Goal: Task Accomplishment & Management: Complete application form

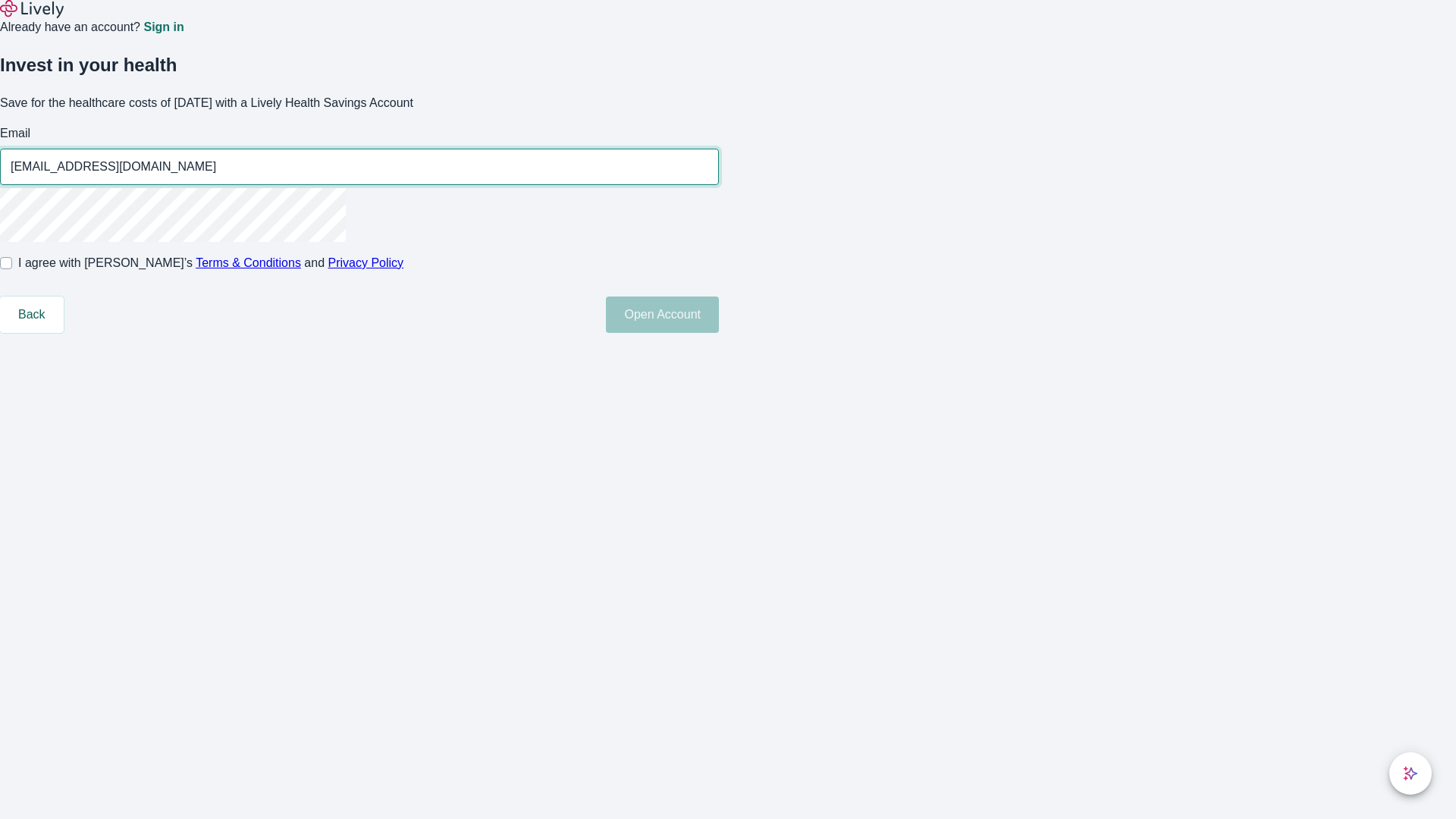
type input "[EMAIL_ADDRESS][DOMAIN_NAME]"
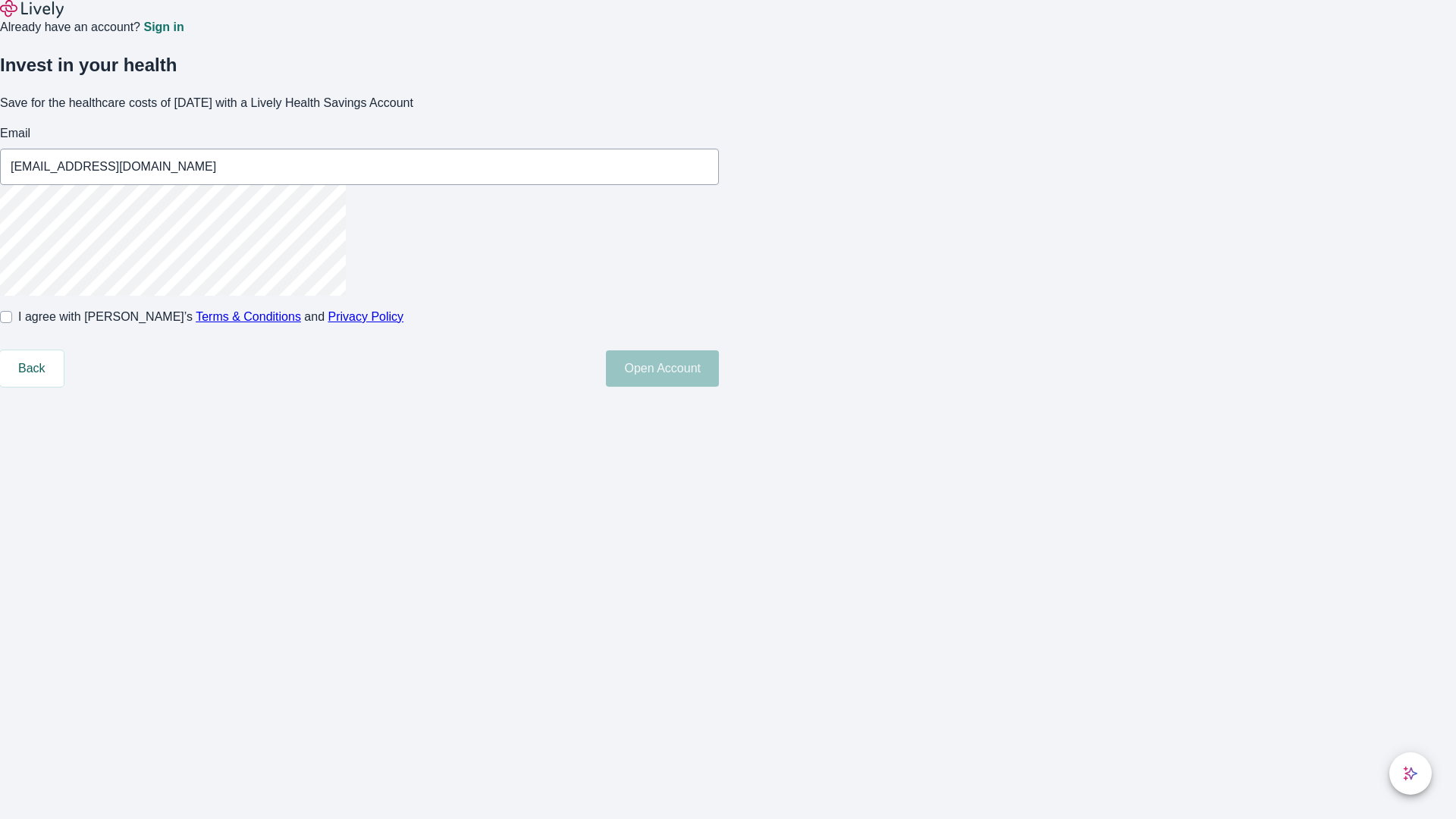
click at [12, 323] on input "I agree with Lively’s Terms & Conditions and Privacy Policy" at bounding box center [6, 317] width 12 height 12
checkbox input "true"
click at [719, 387] on button "Open Account" at bounding box center [662, 368] width 113 height 37
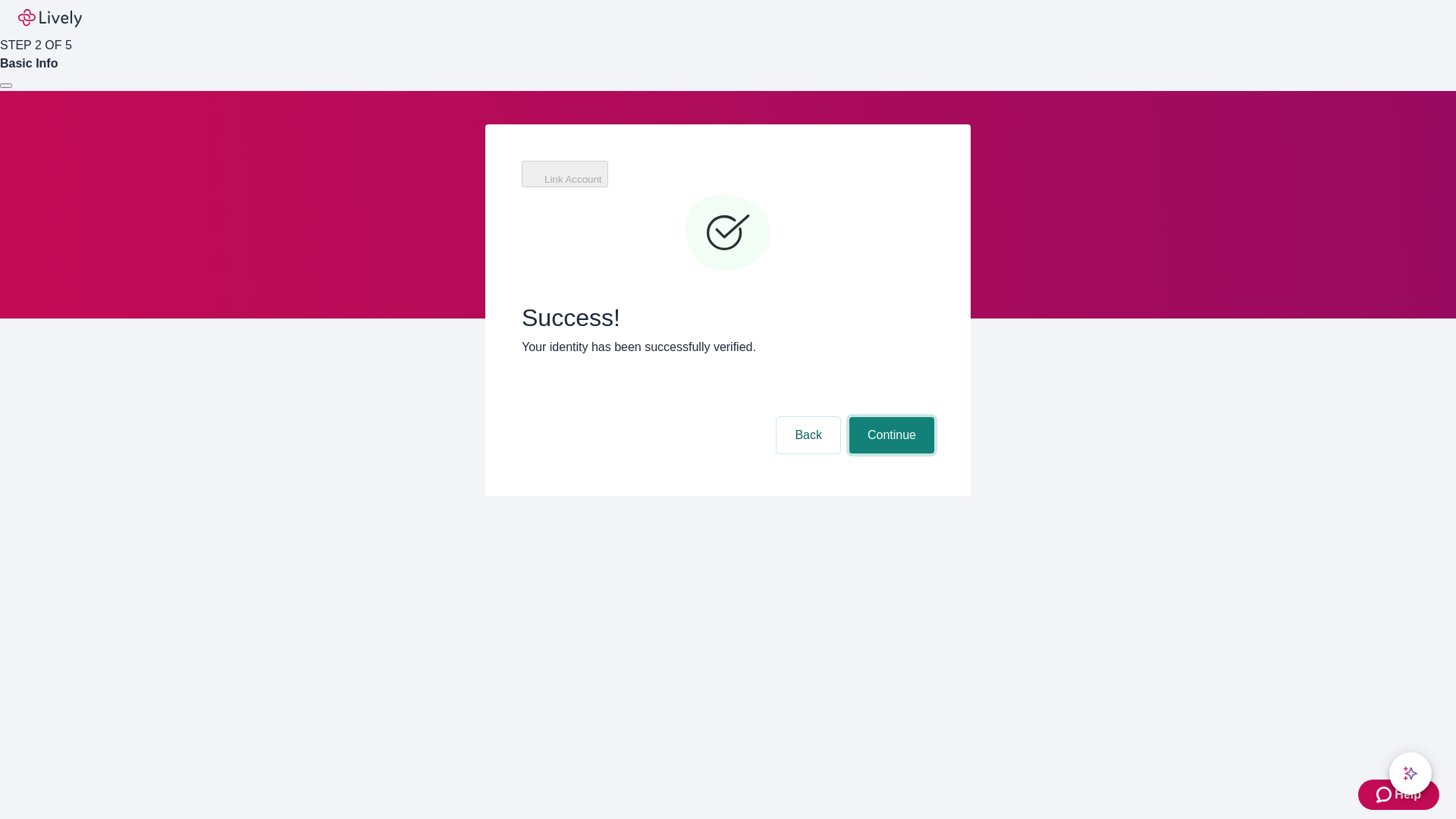
click at [889, 418] on button "Continue" at bounding box center [892, 435] width 85 height 37
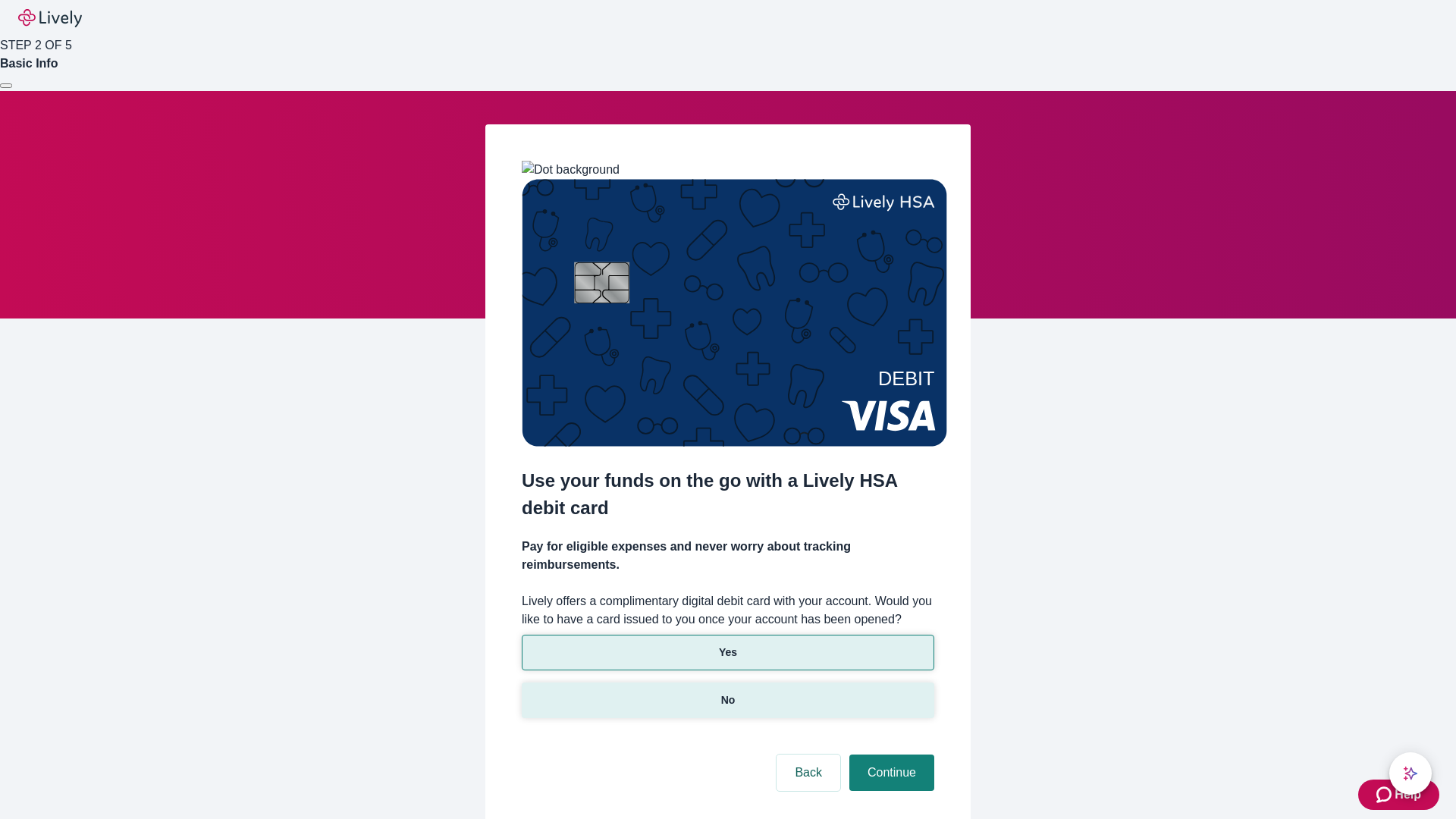
click at [728, 693] on p "No" at bounding box center [728, 701] width 14 height 16
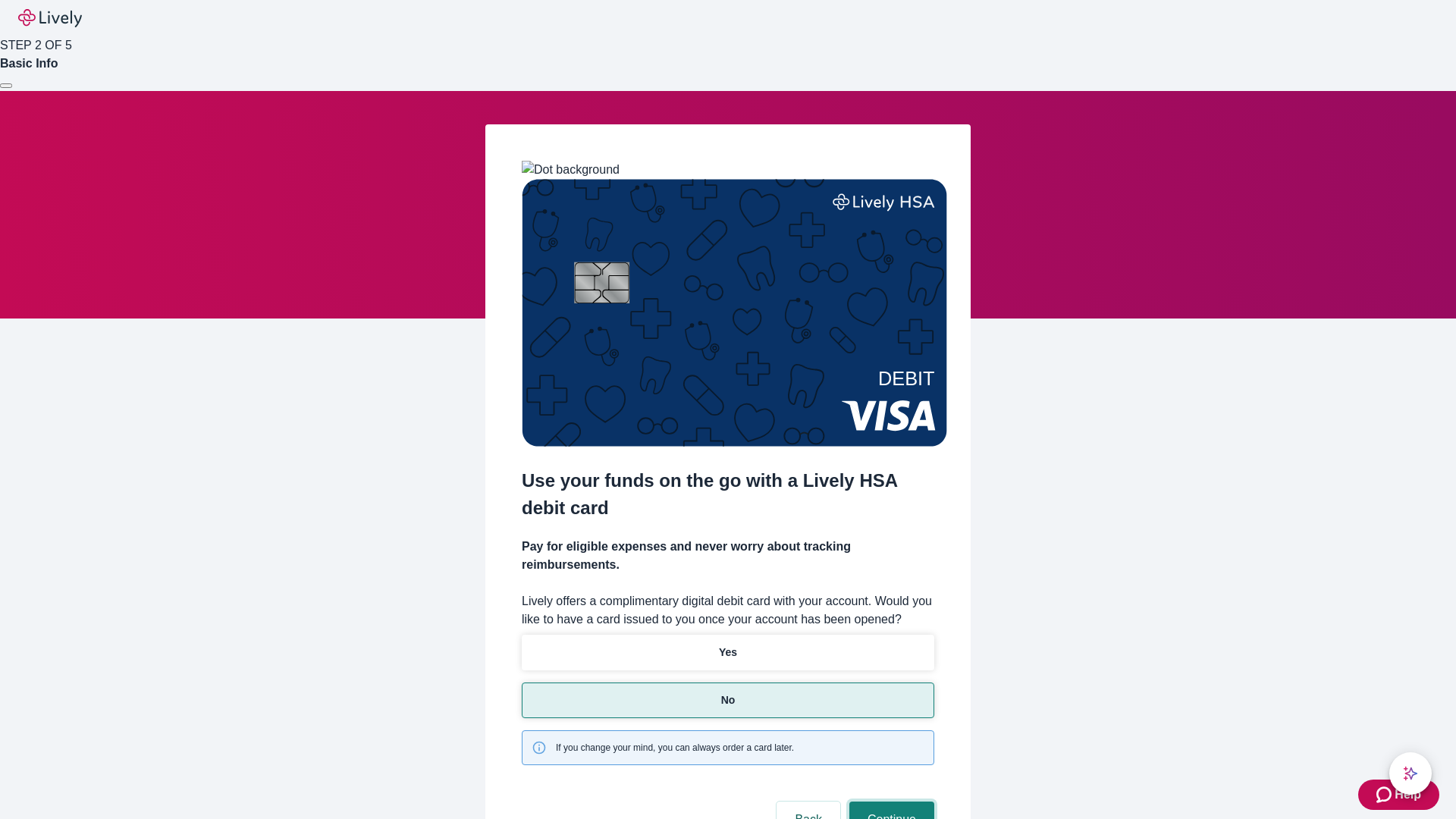
click at [889, 802] on button "Continue" at bounding box center [892, 820] width 85 height 37
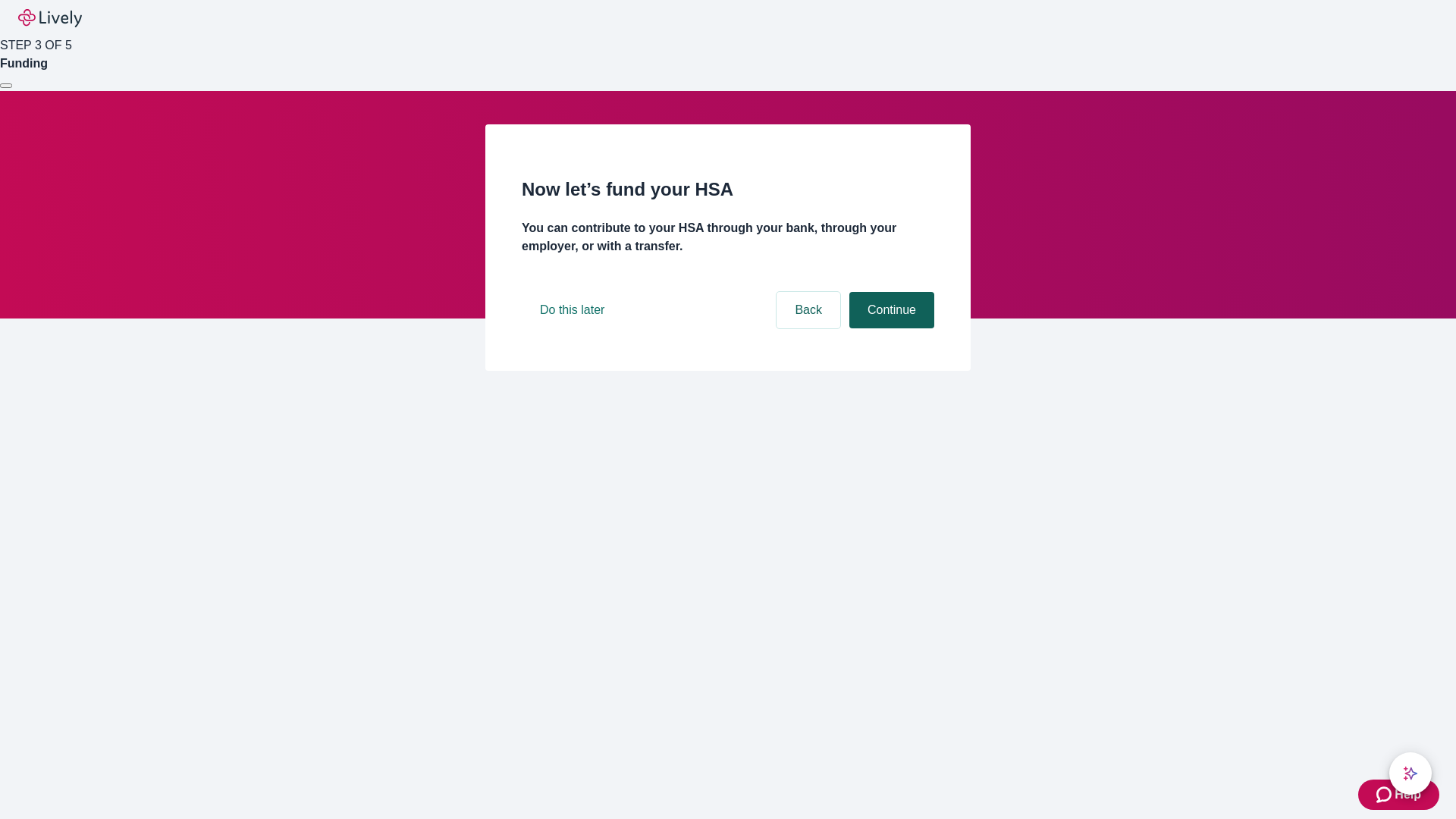
click at [889, 328] on button "Continue" at bounding box center [892, 310] width 85 height 37
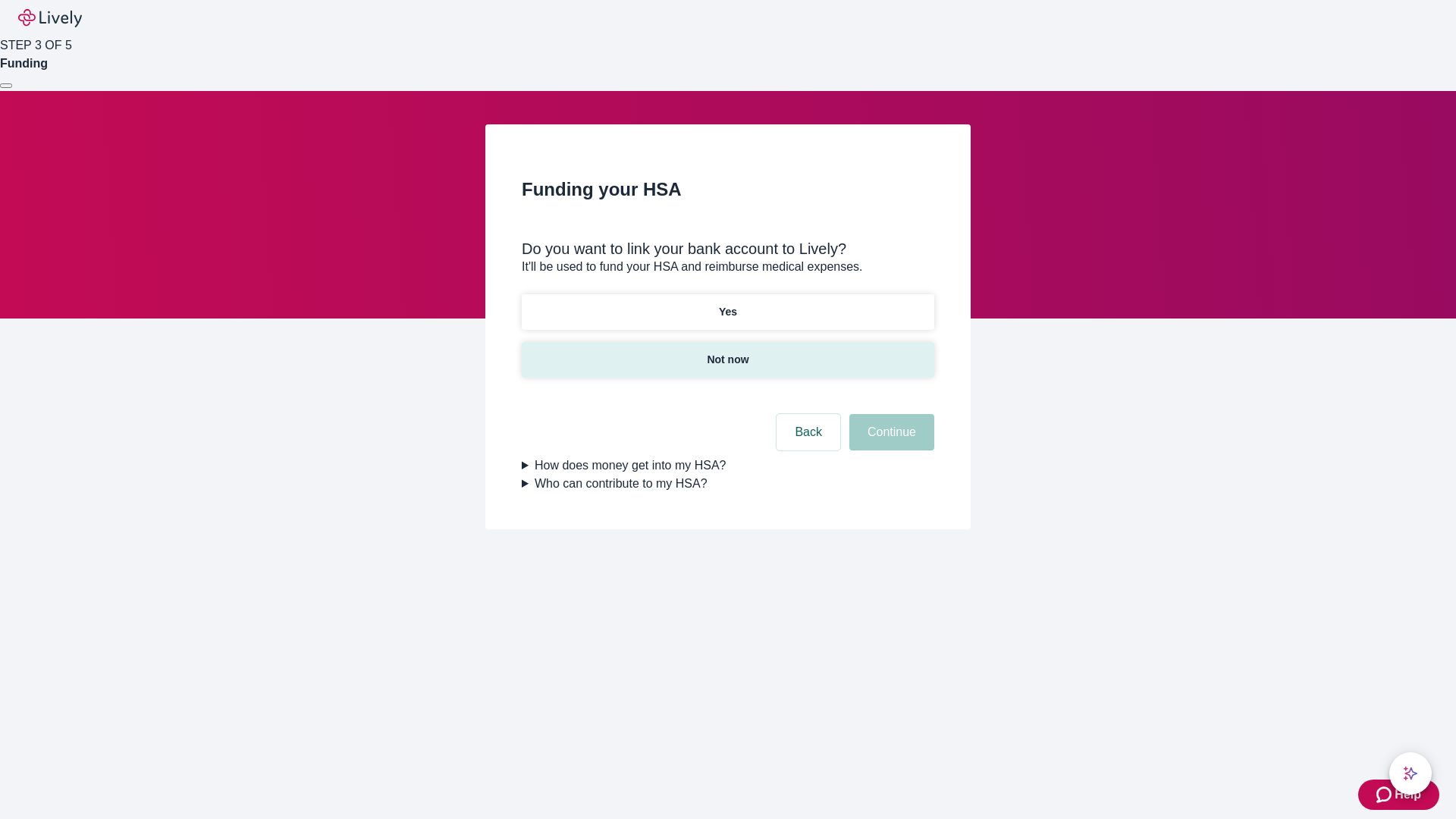
click at [728, 352] on p "Not now" at bounding box center [727, 360] width 42 height 16
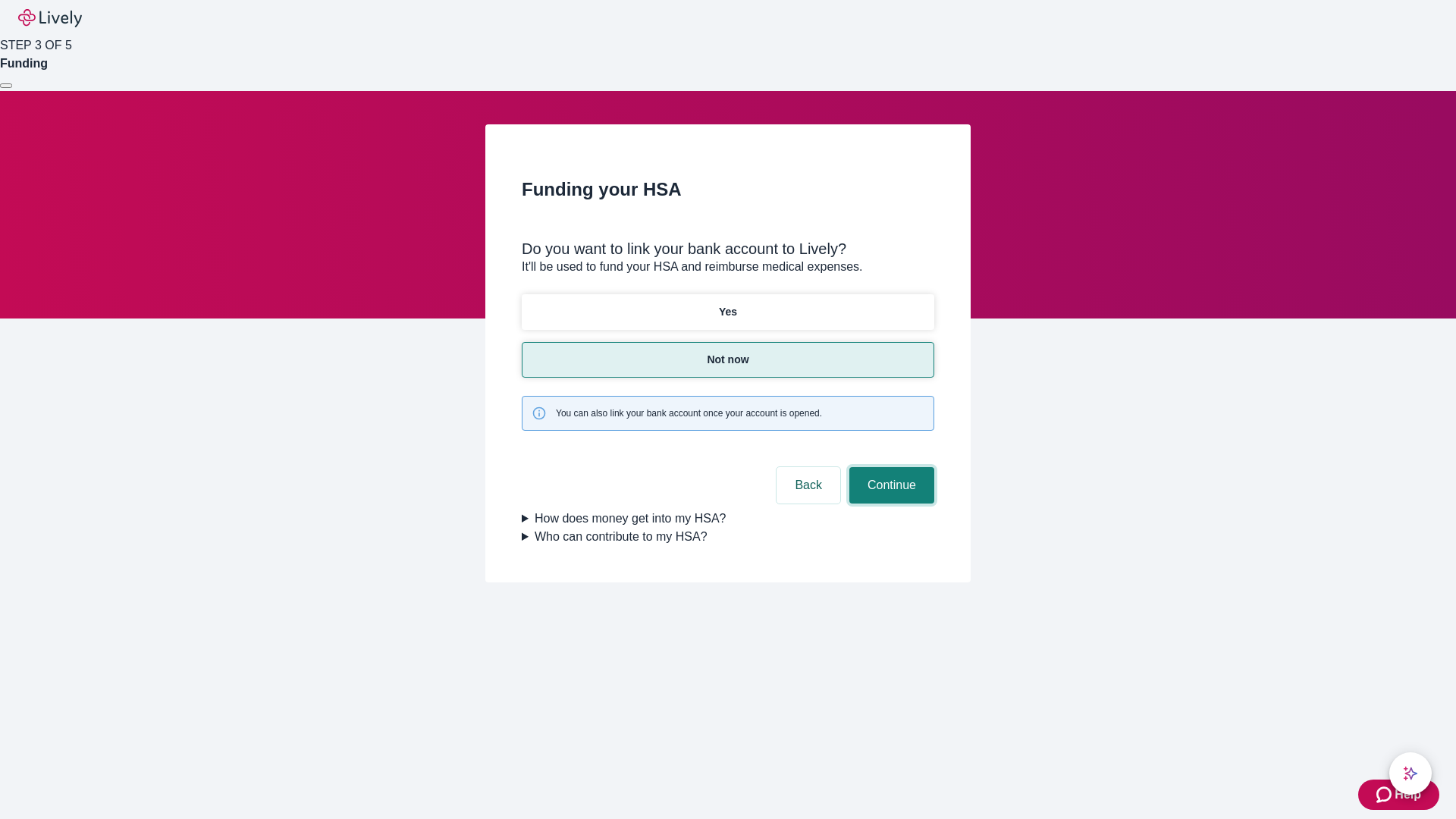
click at [889, 468] on button "Continue" at bounding box center [892, 486] width 85 height 37
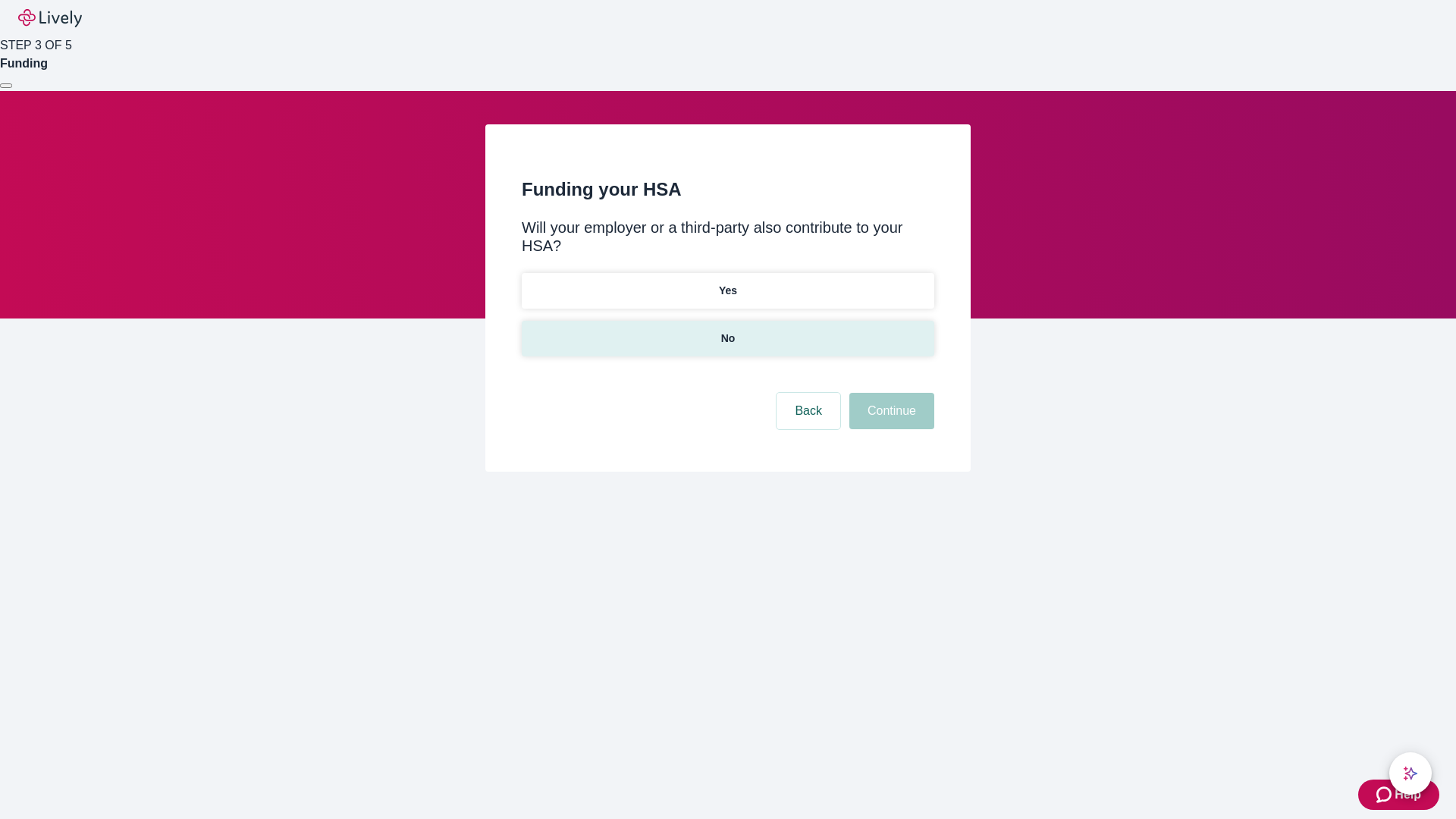
click at [728, 331] on p "No" at bounding box center [728, 338] width 14 height 16
click at [889, 393] on button "Continue" at bounding box center [892, 411] width 85 height 37
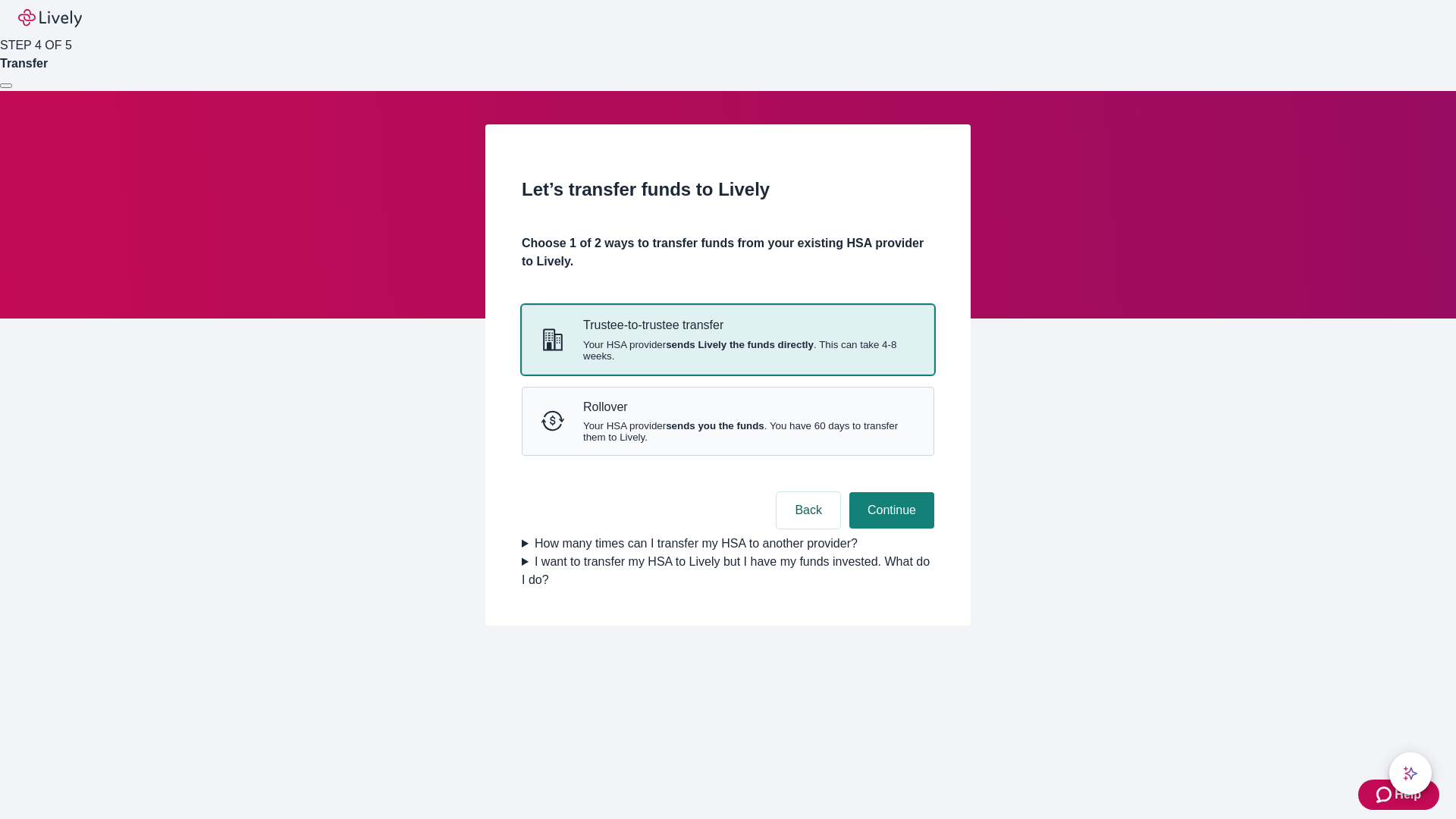
click at [728, 350] on strong "sends Lively the funds directly" at bounding box center [739, 344] width 148 height 11
click at [889, 529] on button "Continue" at bounding box center [892, 510] width 85 height 37
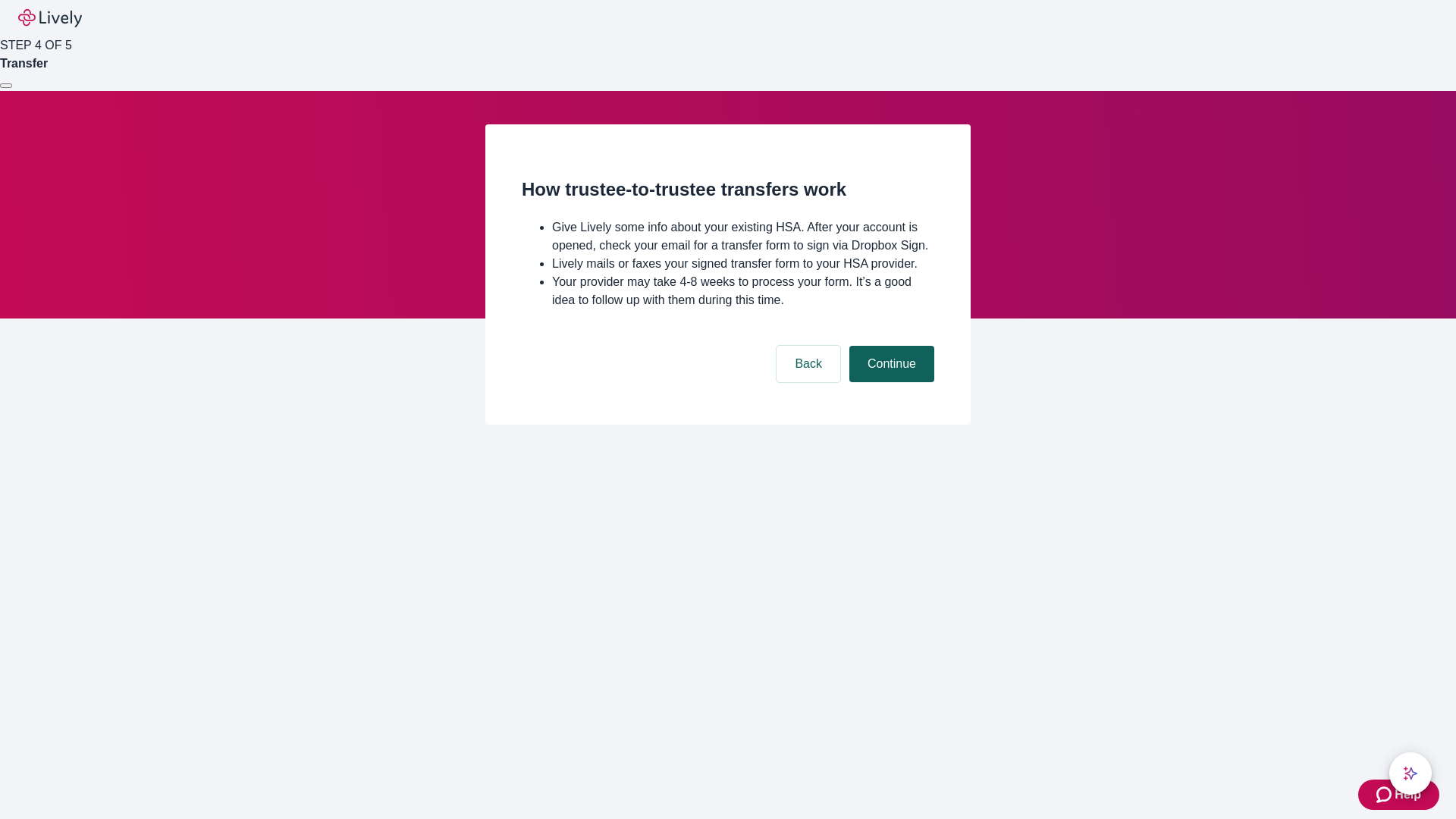
click at [889, 383] on button "Continue" at bounding box center [892, 364] width 85 height 37
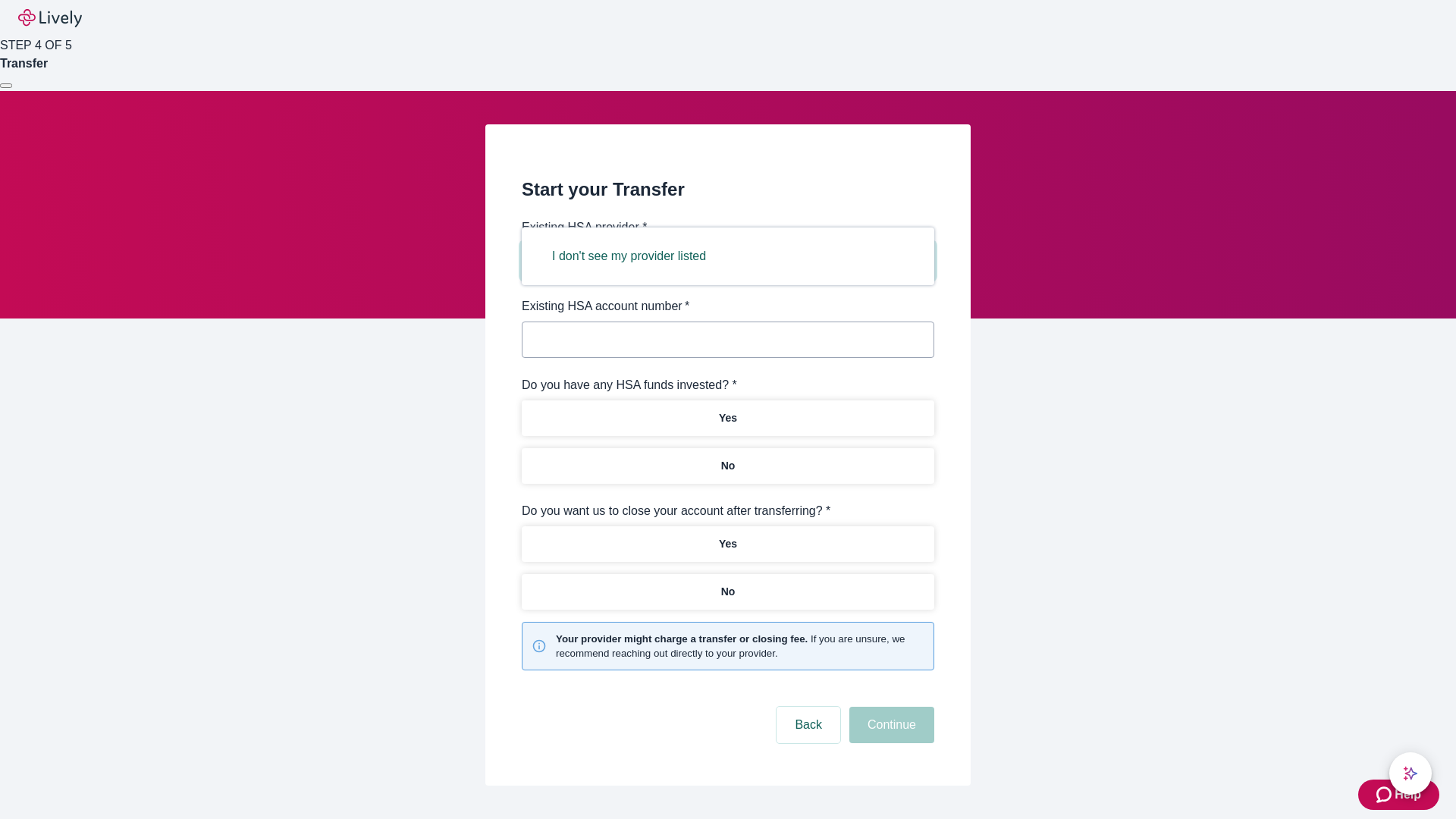
click at [634, 257] on button "I don't see my provider listed" at bounding box center [629, 256] width 190 height 37
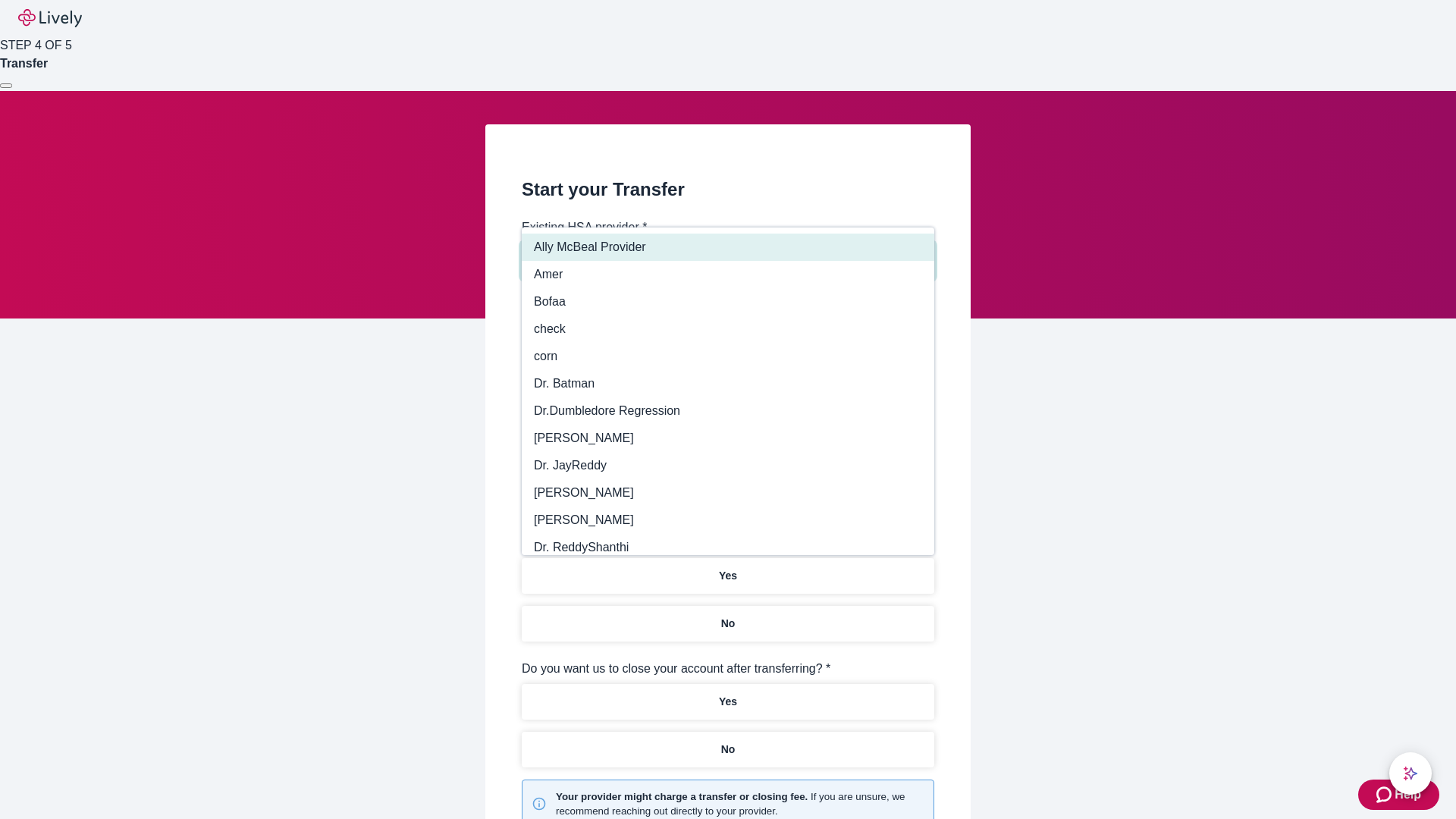
type input "Other"
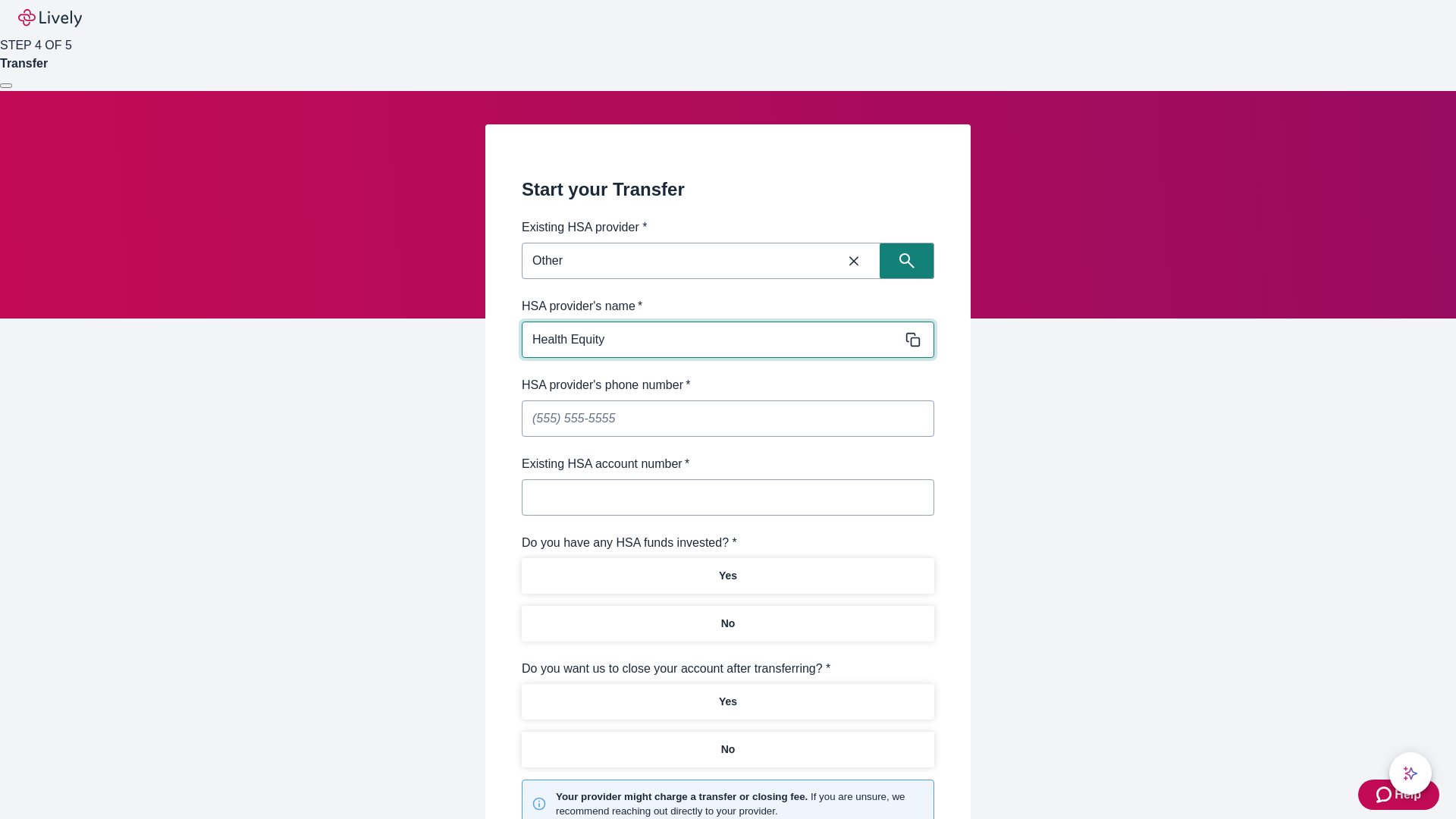
type input "Health Equity"
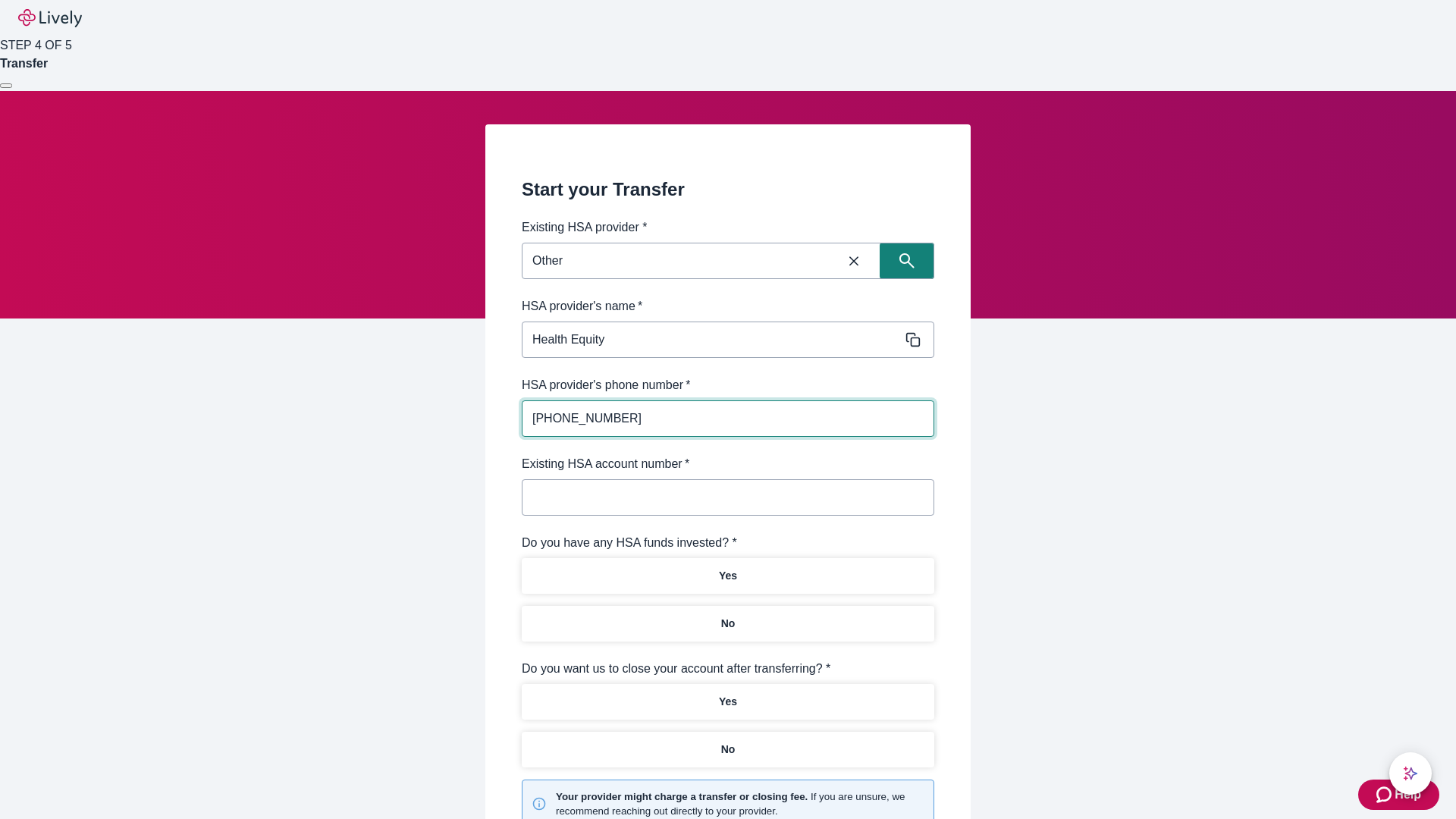
type input "(434) 343-4344"
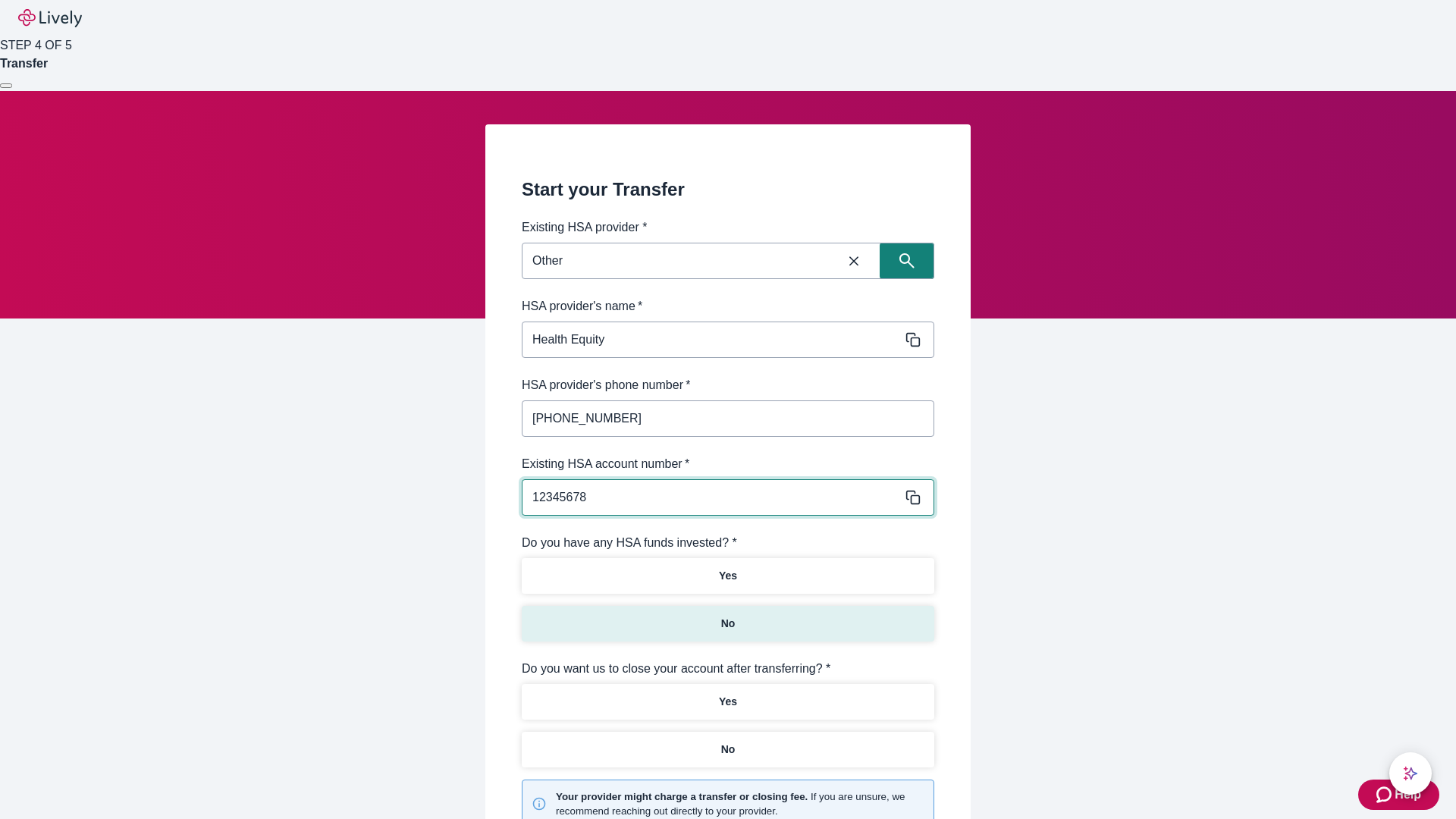
type input "12345678"
click at [728, 616] on p "No" at bounding box center [728, 623] width 14 height 16
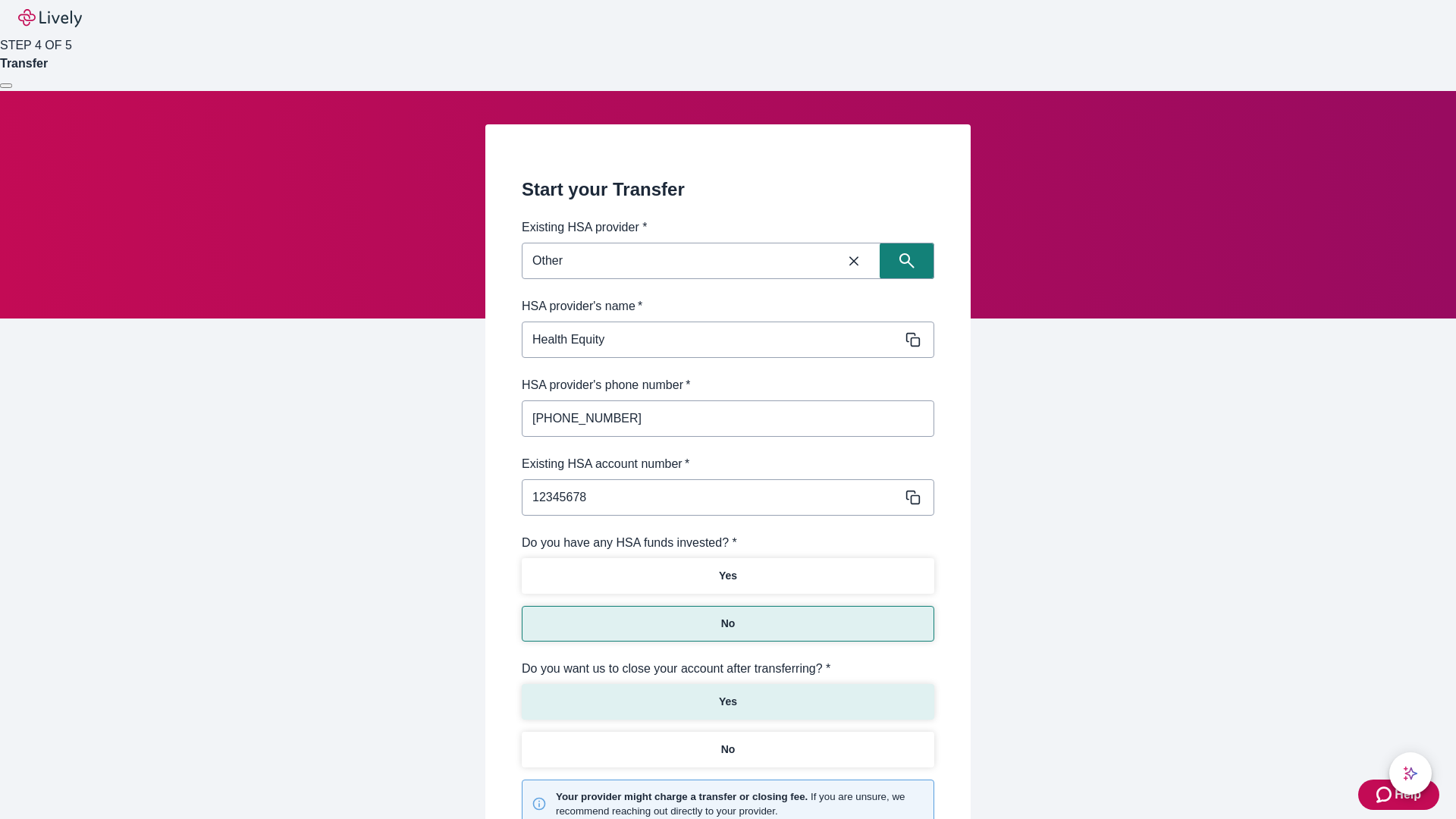
click at [728, 694] on p "Yes" at bounding box center [728, 702] width 18 height 16
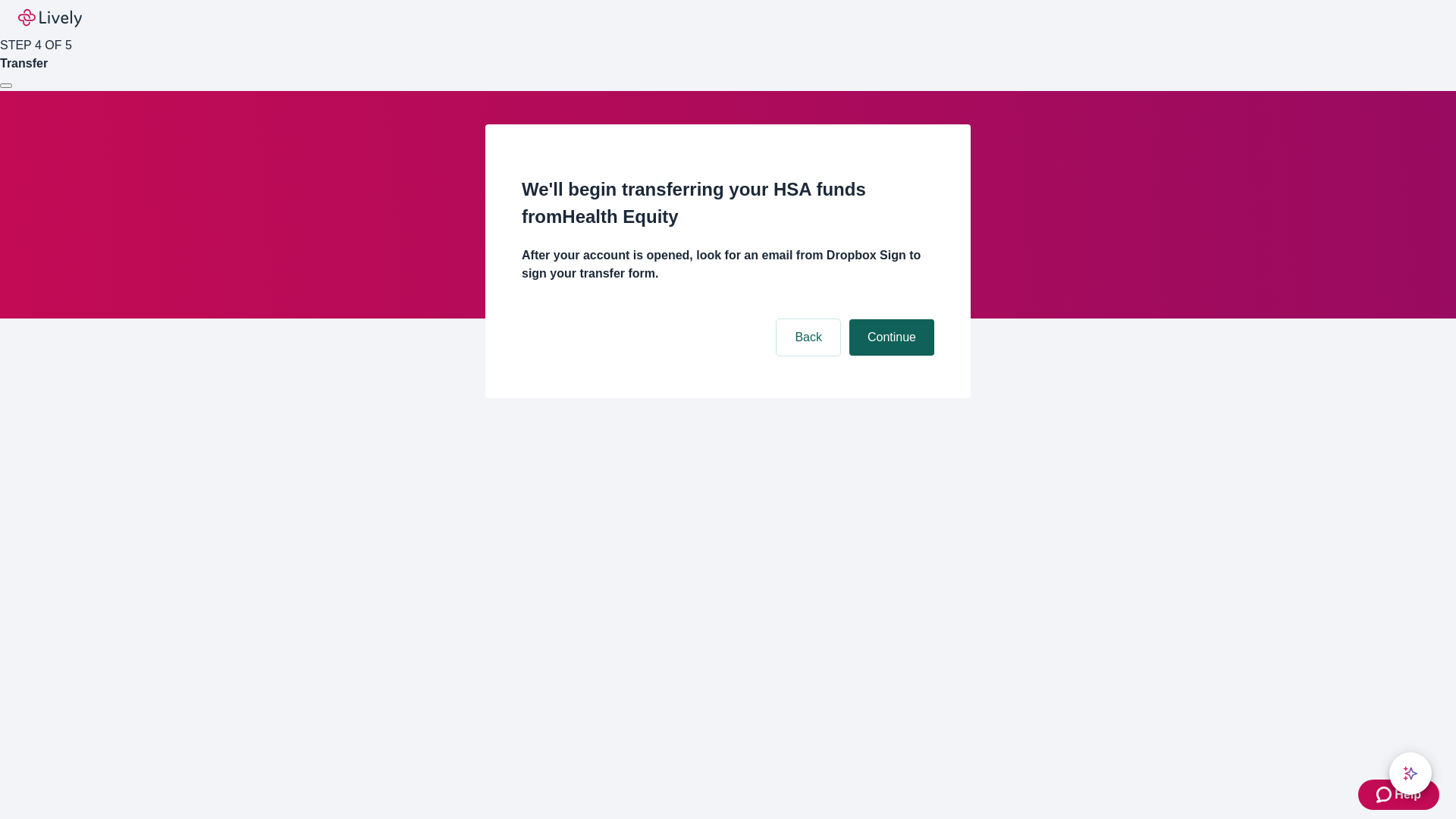
click at [889, 320] on button "Continue" at bounding box center [892, 338] width 85 height 37
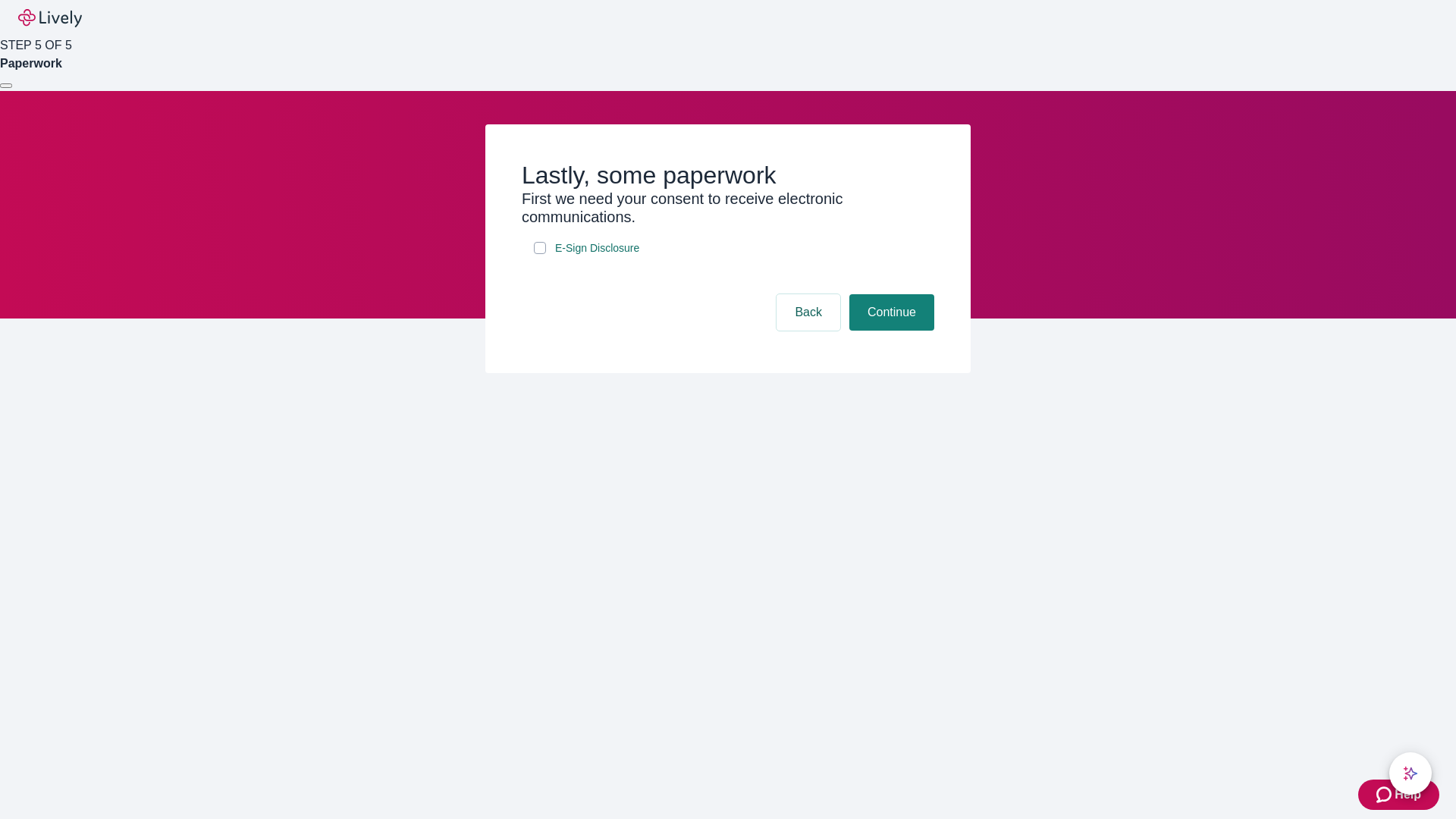
click at [540, 254] on input "E-Sign Disclosure" at bounding box center [540, 248] width 12 height 12
checkbox input "true"
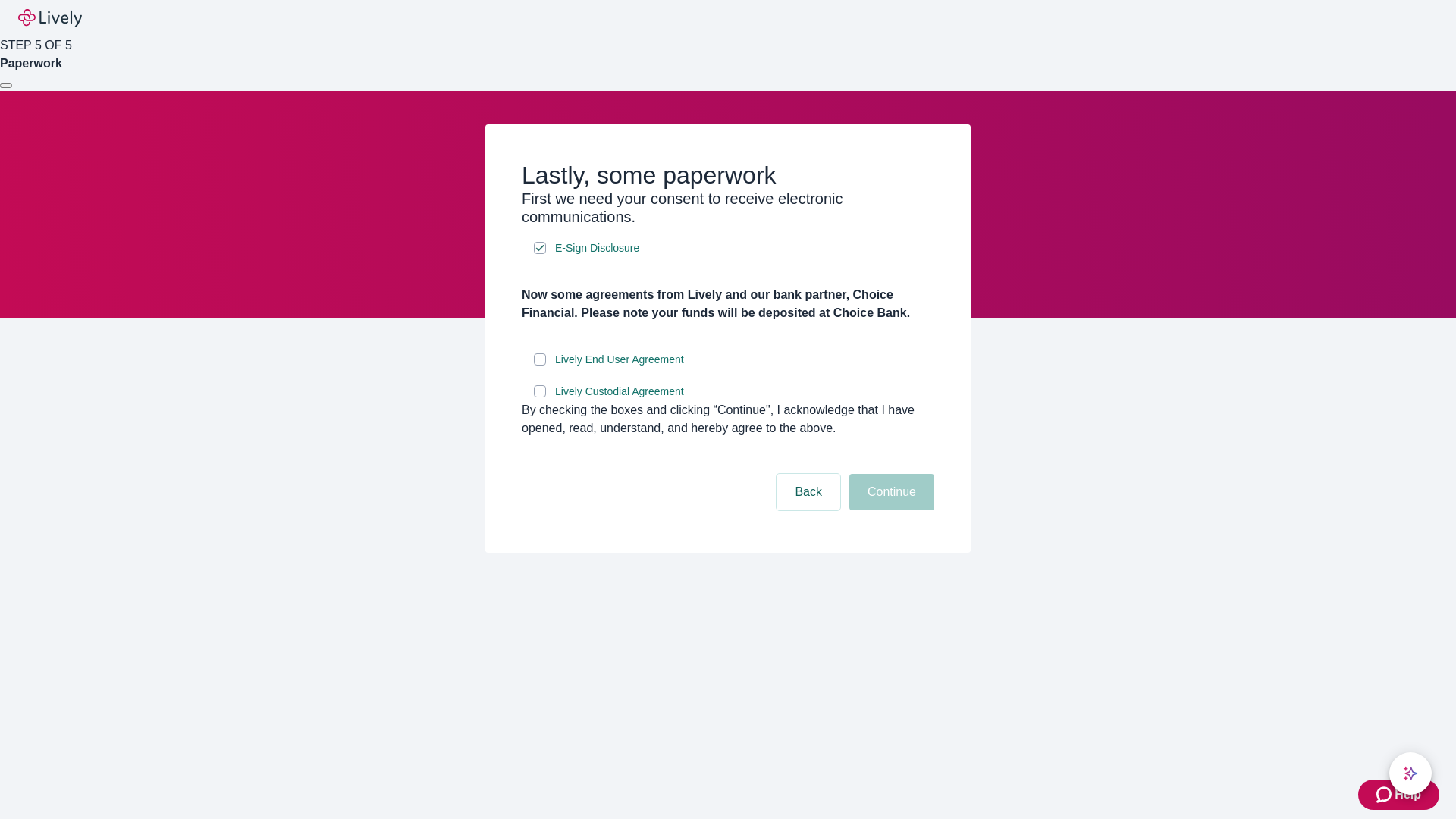
click at [540, 366] on input "Lively End User Agreement" at bounding box center [540, 360] width 12 height 12
checkbox input "true"
click at [540, 397] on input "Lively Custodial Agreement" at bounding box center [540, 391] width 12 height 12
checkbox input "true"
click at [889, 510] on button "Continue" at bounding box center [892, 492] width 85 height 37
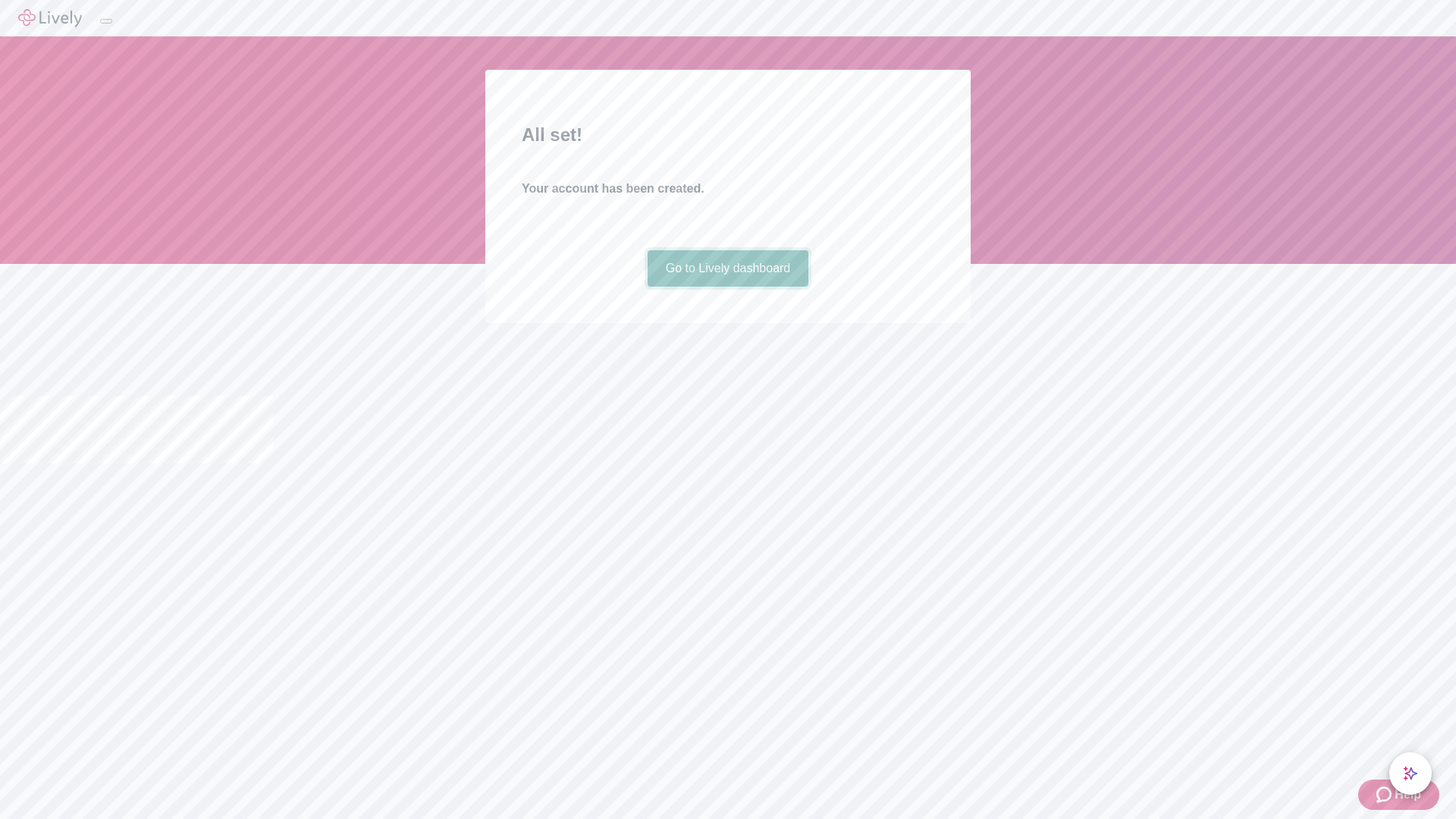
click at [728, 287] on link "Go to Lively dashboard" at bounding box center [728, 268] width 161 height 37
